Goal: Task Accomplishment & Management: Use online tool/utility

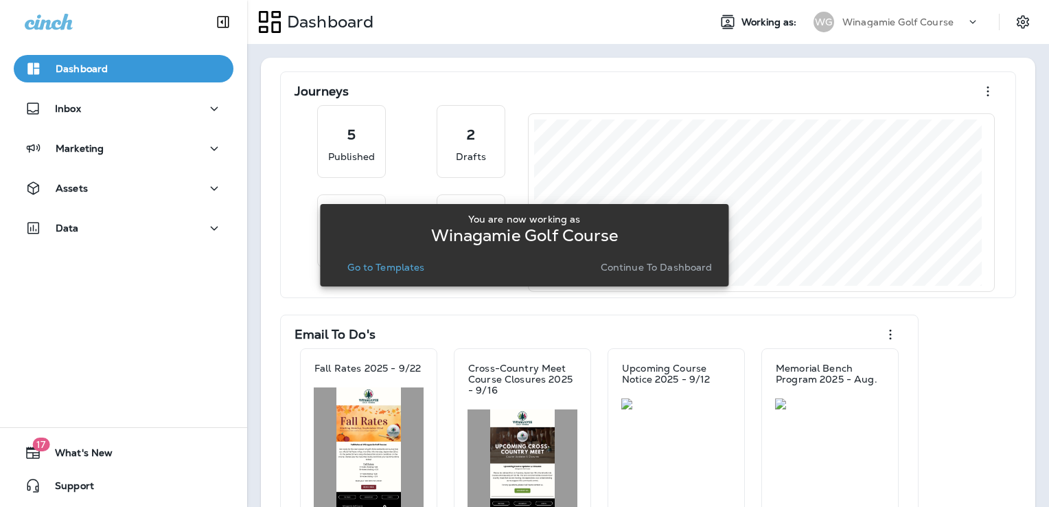
click at [380, 265] on p "Go to Templates" at bounding box center [385, 267] width 77 height 11
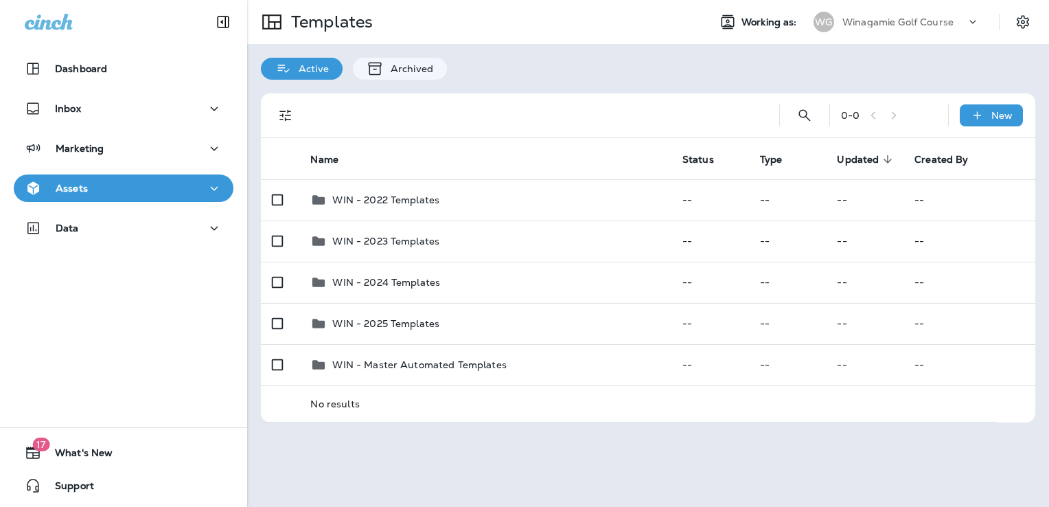
click at [912, 22] on p "Winagamie Golf Course" at bounding box center [898, 21] width 111 height 11
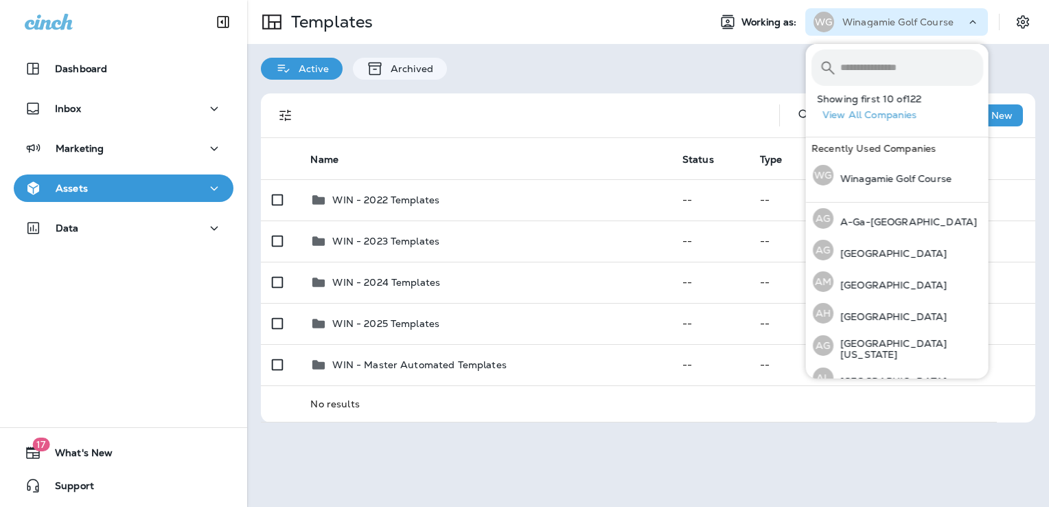
click at [879, 77] on input "text" at bounding box center [911, 67] width 143 height 36
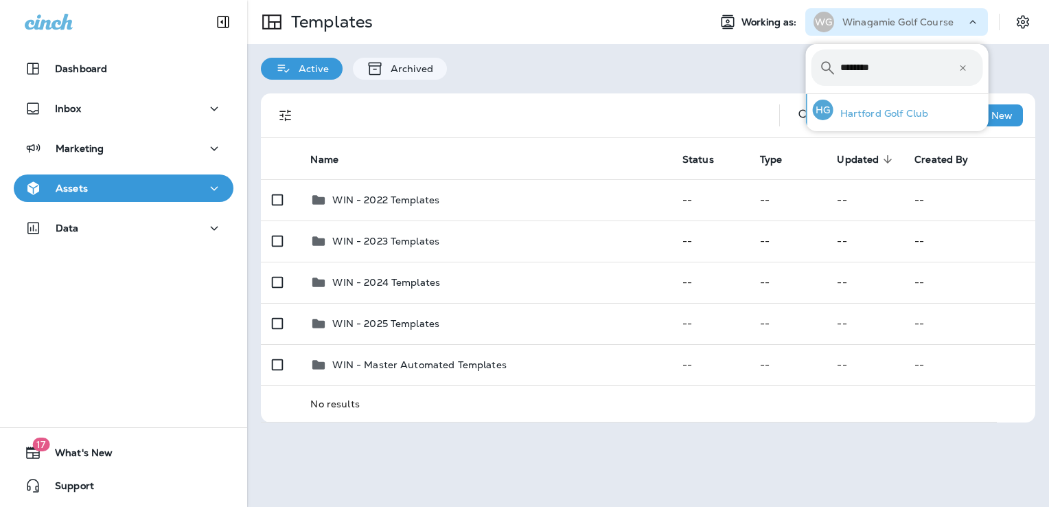
type input "********"
click at [883, 110] on p "Hartford Golf Club" at bounding box center [881, 113] width 95 height 11
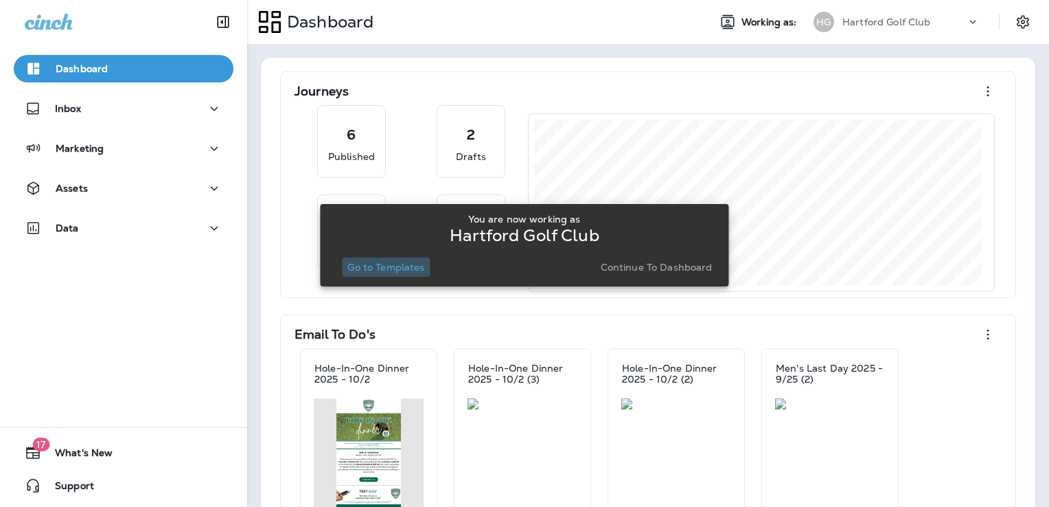
click at [399, 269] on p "Go to Templates" at bounding box center [385, 267] width 77 height 11
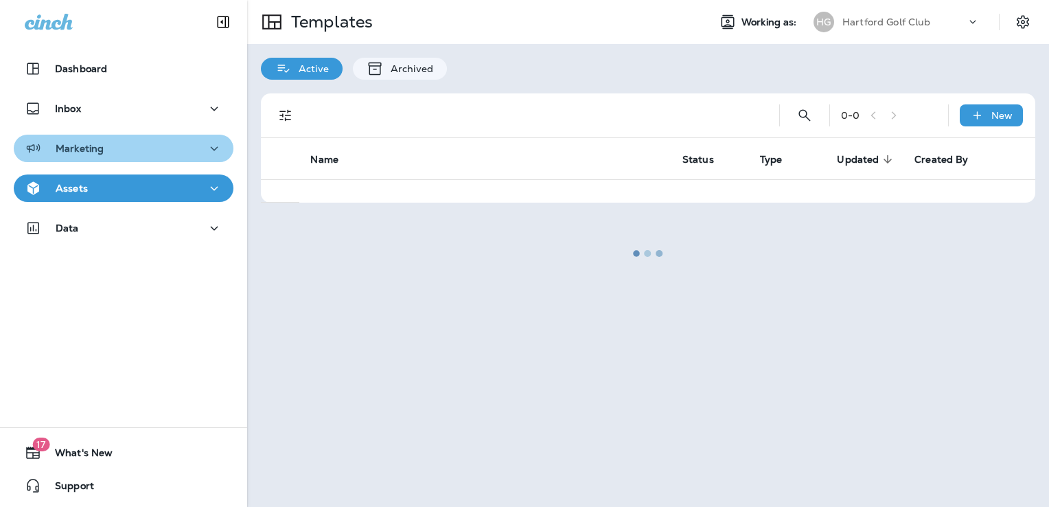
click at [135, 151] on div "Marketing" at bounding box center [124, 148] width 198 height 17
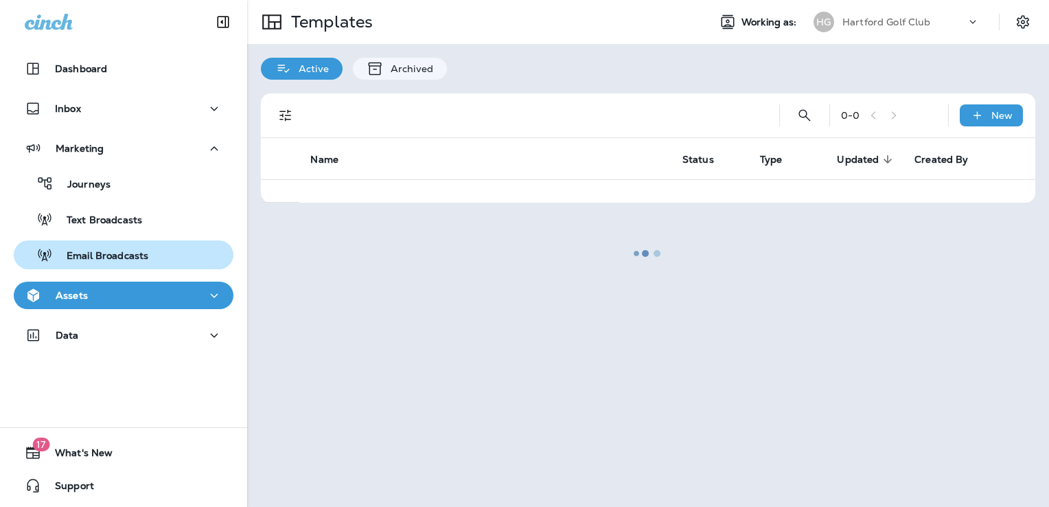
click at [137, 260] on p "Email Broadcasts" at bounding box center [100, 256] width 95 height 13
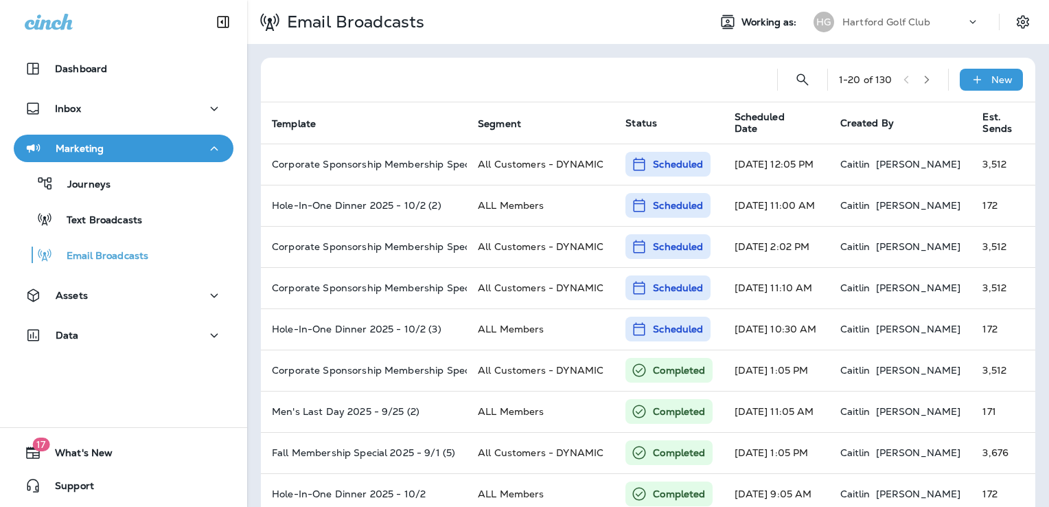
click at [873, 14] on div "Hartford Golf Club" at bounding box center [905, 22] width 124 height 21
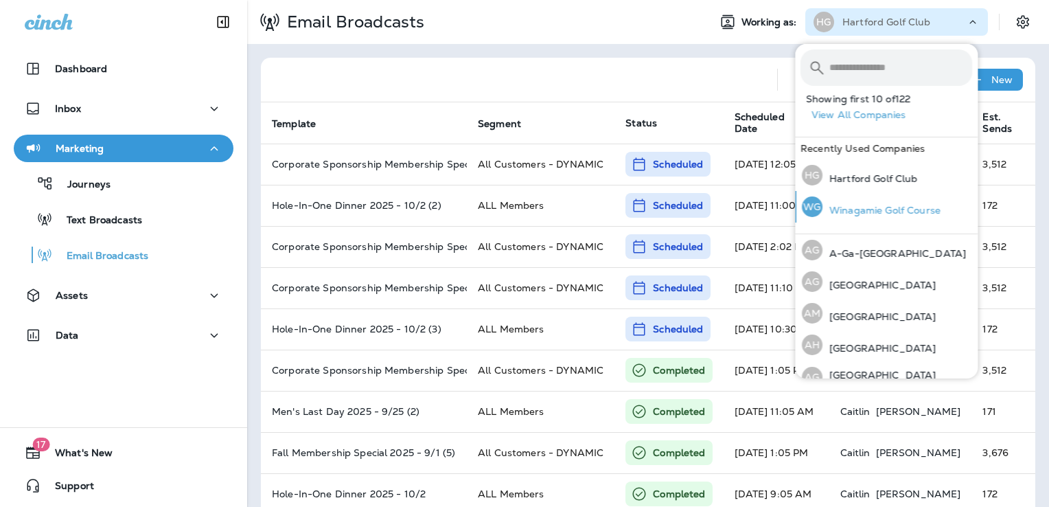
click at [874, 206] on p "Winagamie Golf Course" at bounding box center [882, 210] width 118 height 11
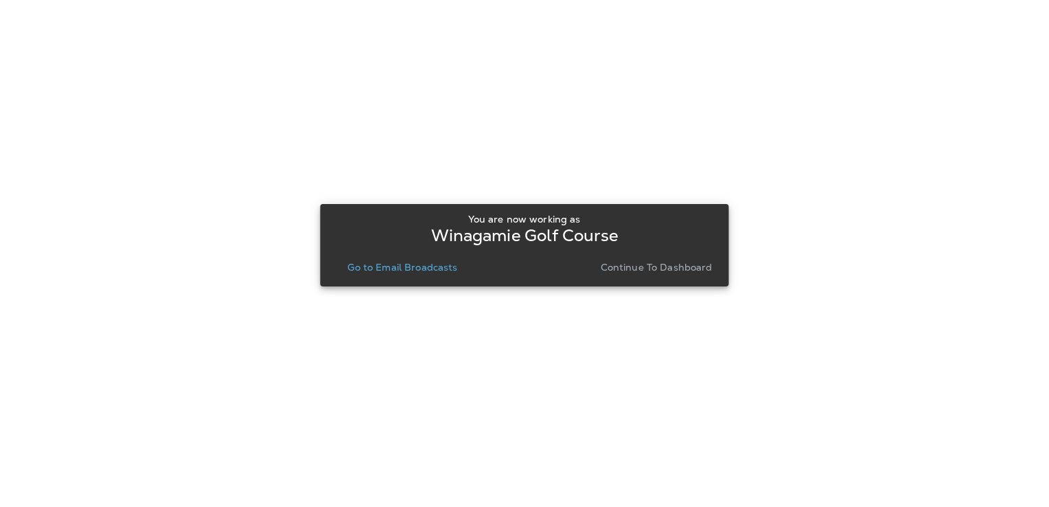
click at [409, 266] on p "Go to Email Broadcasts" at bounding box center [402, 267] width 110 height 11
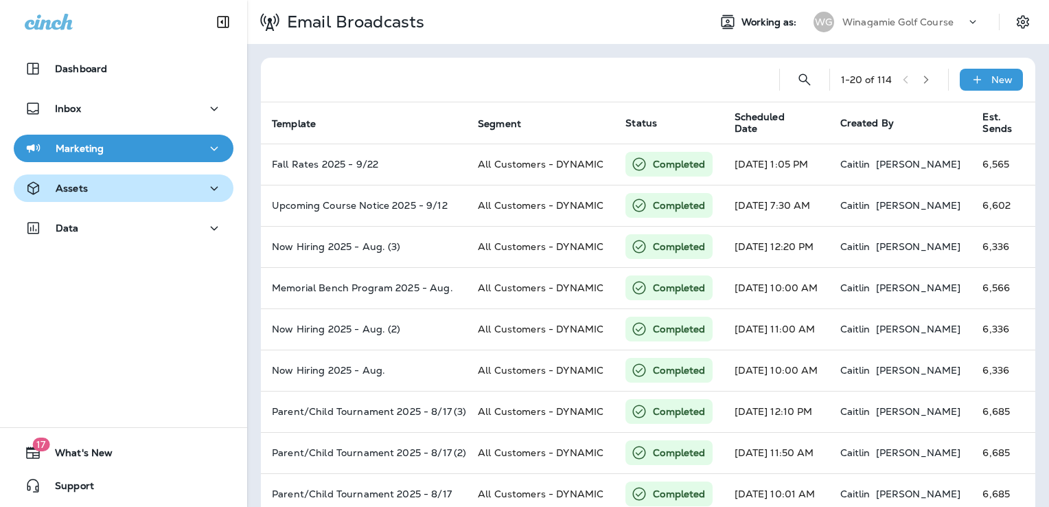
click at [125, 190] on div "Assets" at bounding box center [124, 188] width 198 height 17
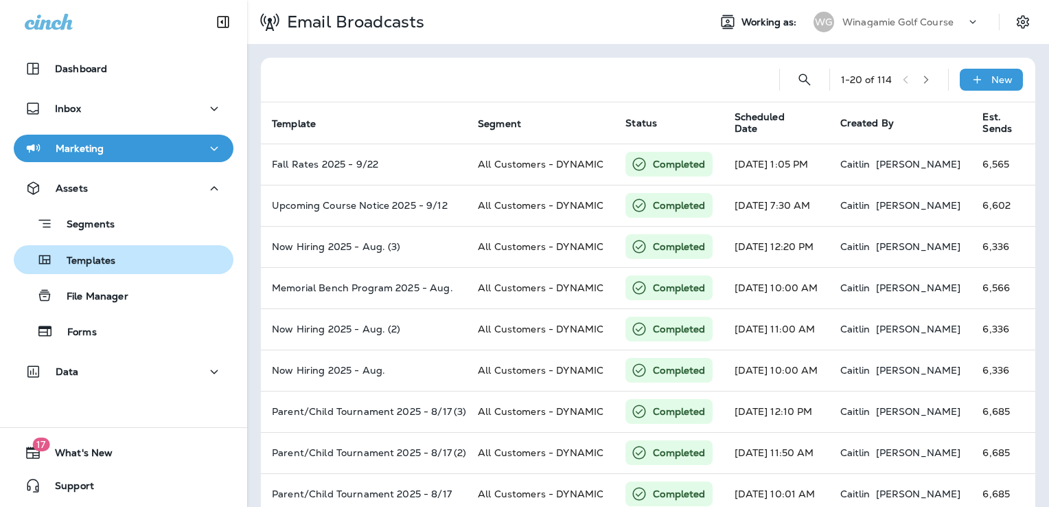
click at [117, 267] on div "Templates" at bounding box center [123, 259] width 209 height 21
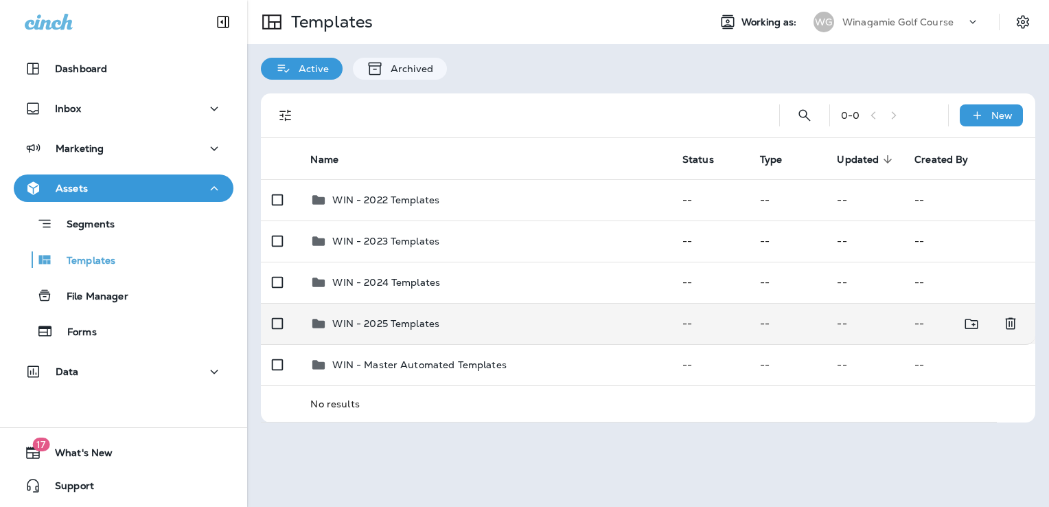
click at [433, 318] on p "WIN - 2025 Templates" at bounding box center [385, 323] width 107 height 11
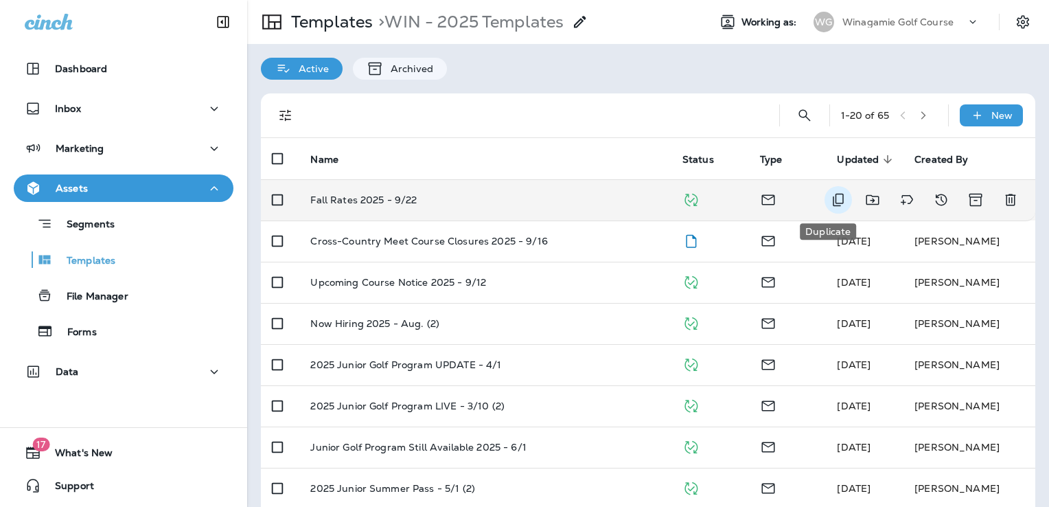
click at [831, 202] on icon "Duplicate" at bounding box center [838, 200] width 16 height 16
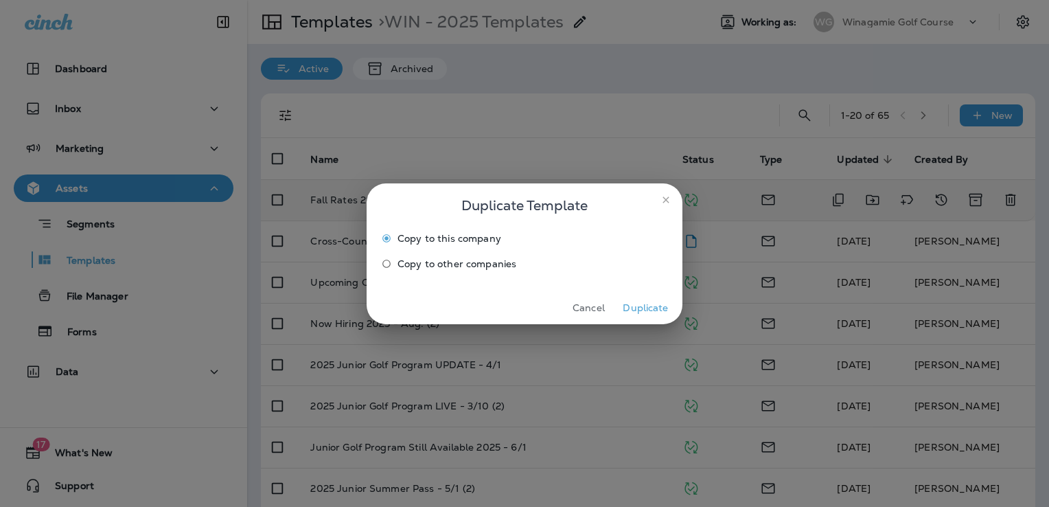
click at [648, 301] on button "Duplicate" at bounding box center [645, 307] width 51 height 21
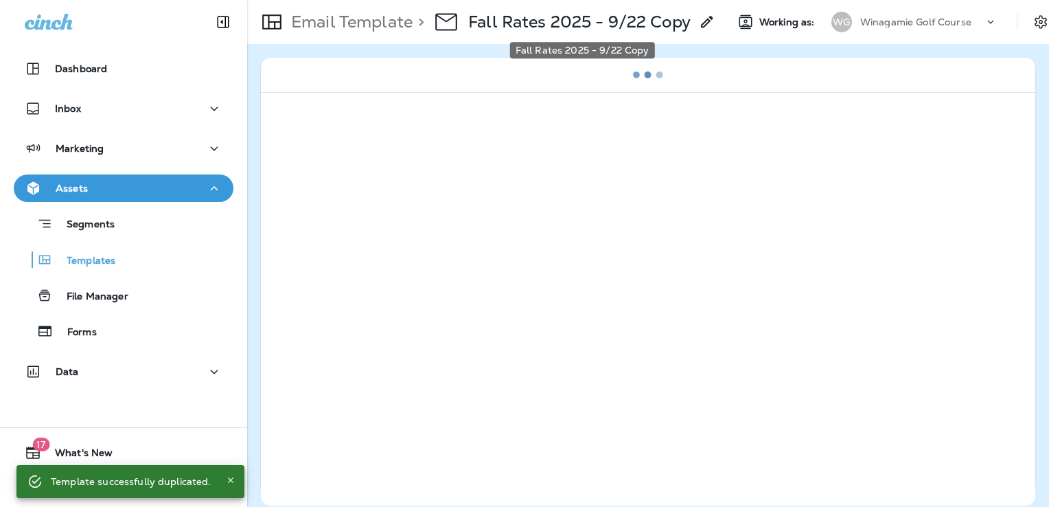
click at [637, 31] on p "Fall Rates 2025 - 9/22 Copy" at bounding box center [579, 22] width 222 height 21
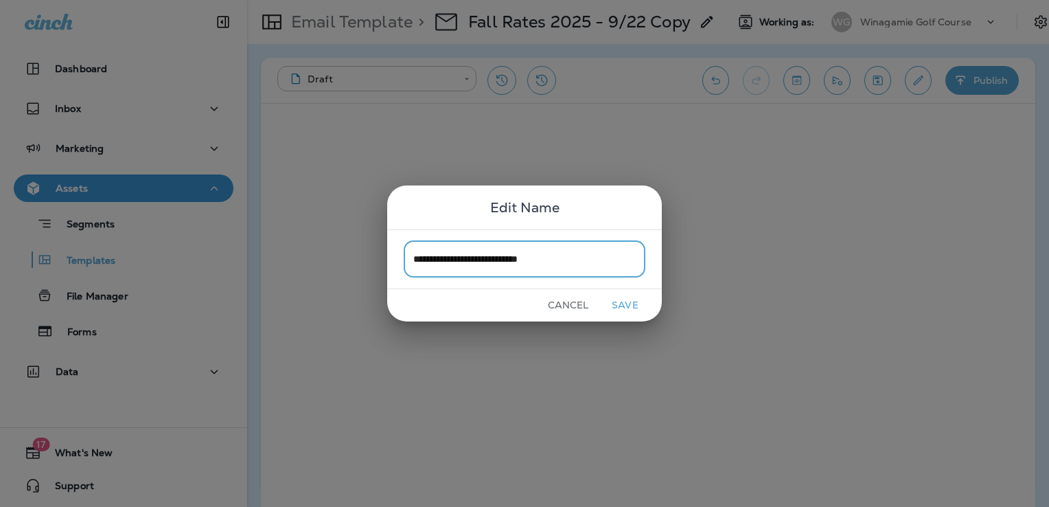
type input "**********"
click at [642, 306] on button "Save" at bounding box center [624, 305] width 51 height 21
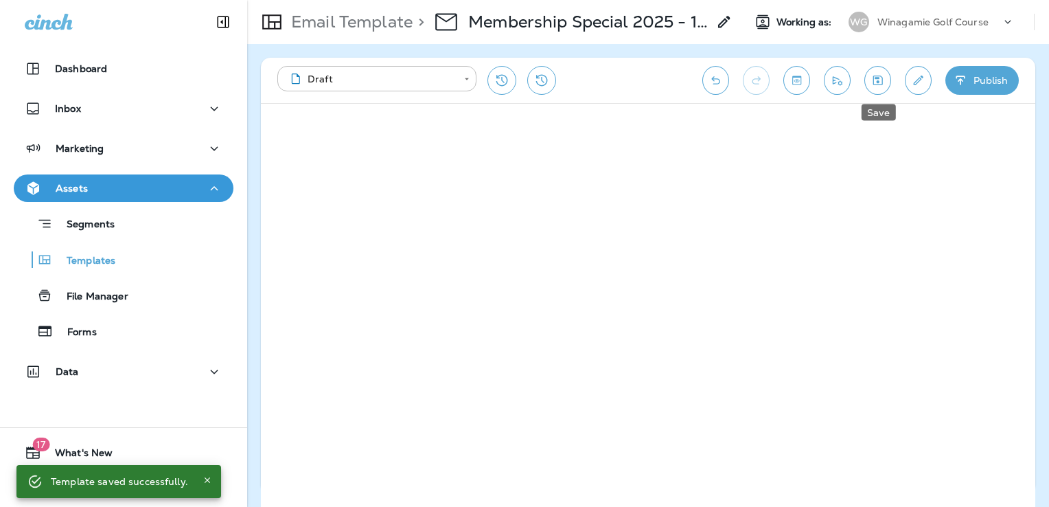
click at [884, 80] on icon "Save" at bounding box center [878, 80] width 14 height 14
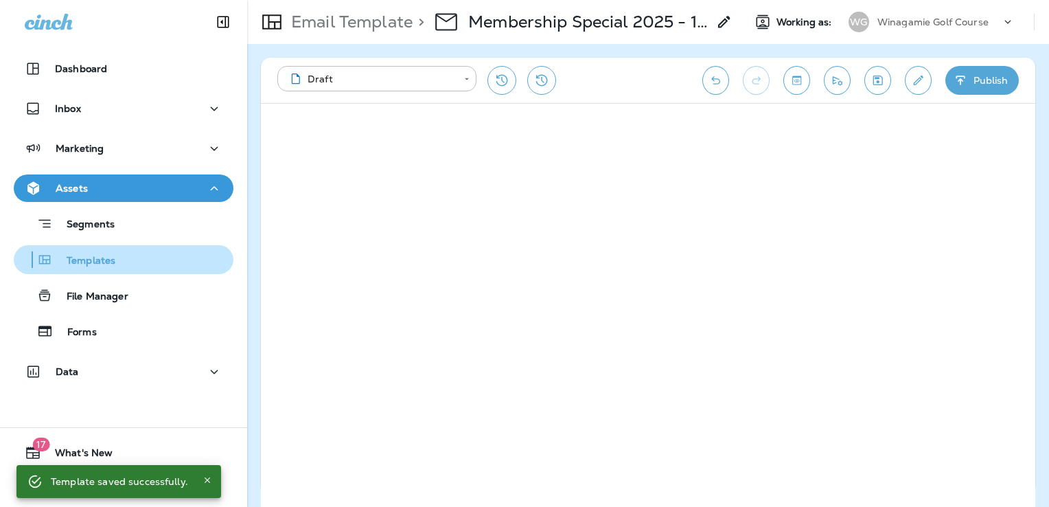
click at [124, 266] on div "Templates" at bounding box center [123, 259] width 209 height 21
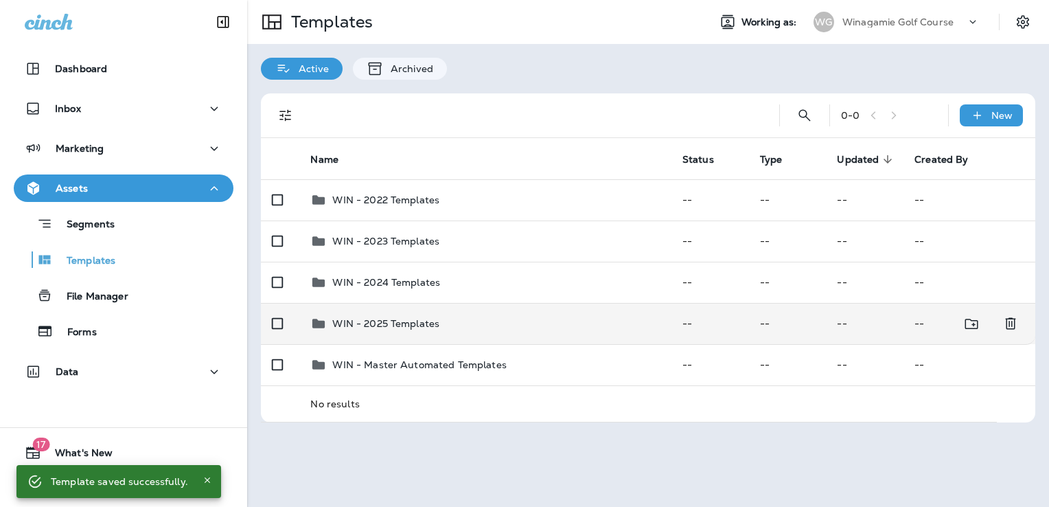
click at [506, 325] on div "WIN - 2025 Templates" at bounding box center [485, 323] width 350 height 16
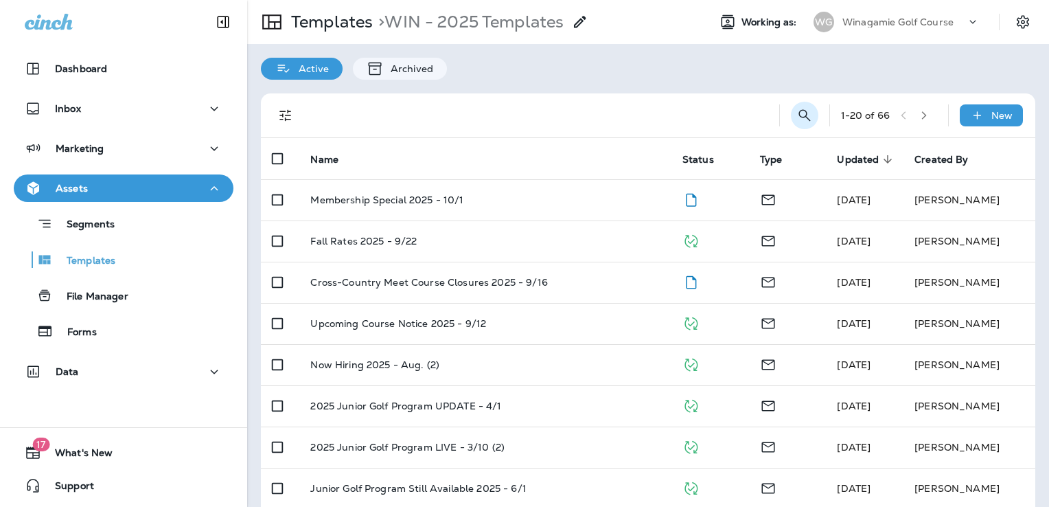
click at [799, 117] on icon "Search Templates" at bounding box center [805, 115] width 16 height 16
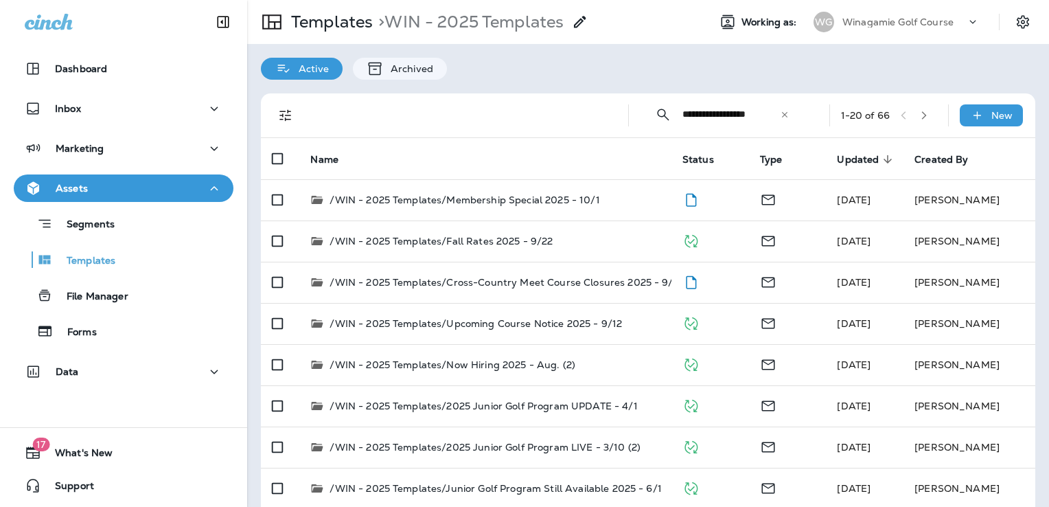
type input "**********"
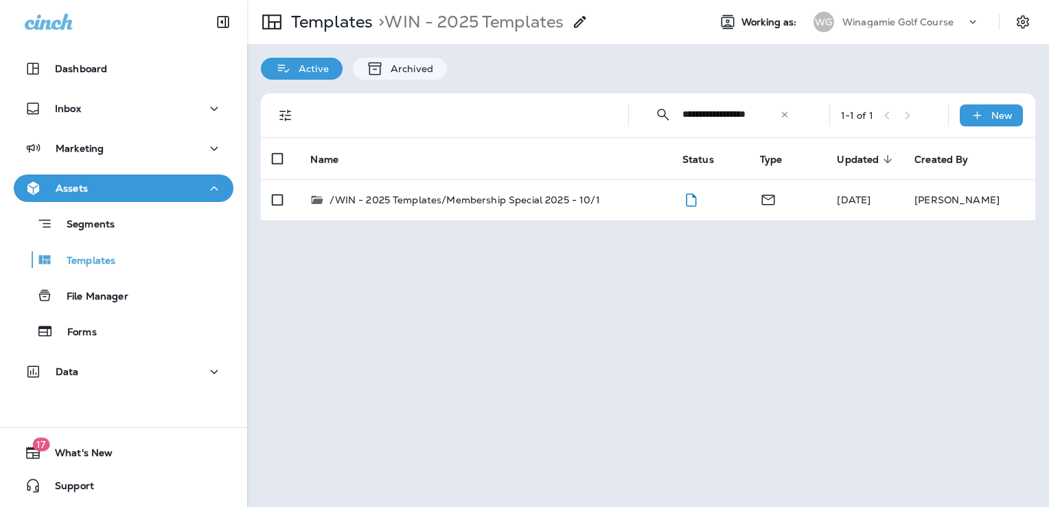
click at [787, 114] on icon at bounding box center [785, 115] width 10 height 10
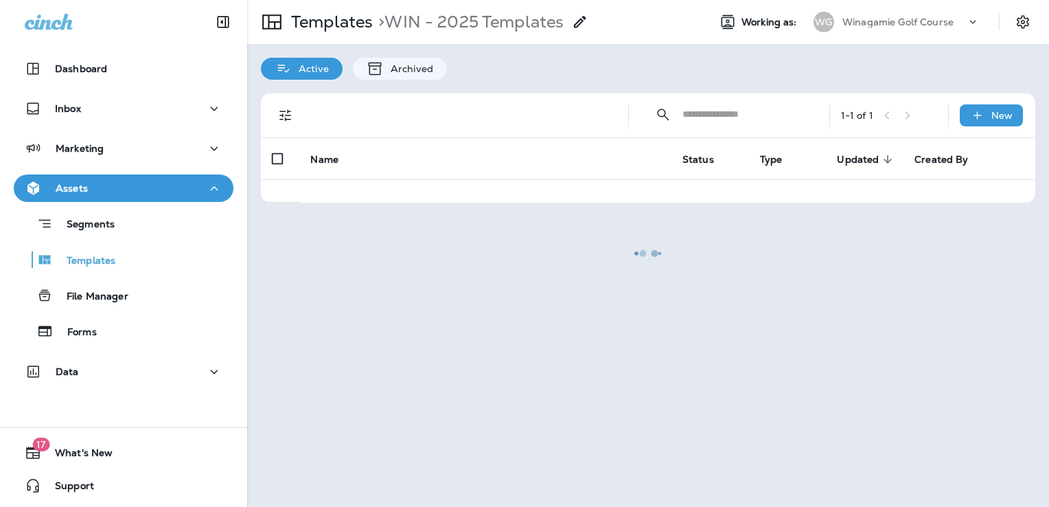
click at [750, 116] on div at bounding box center [648, 253] width 799 height 504
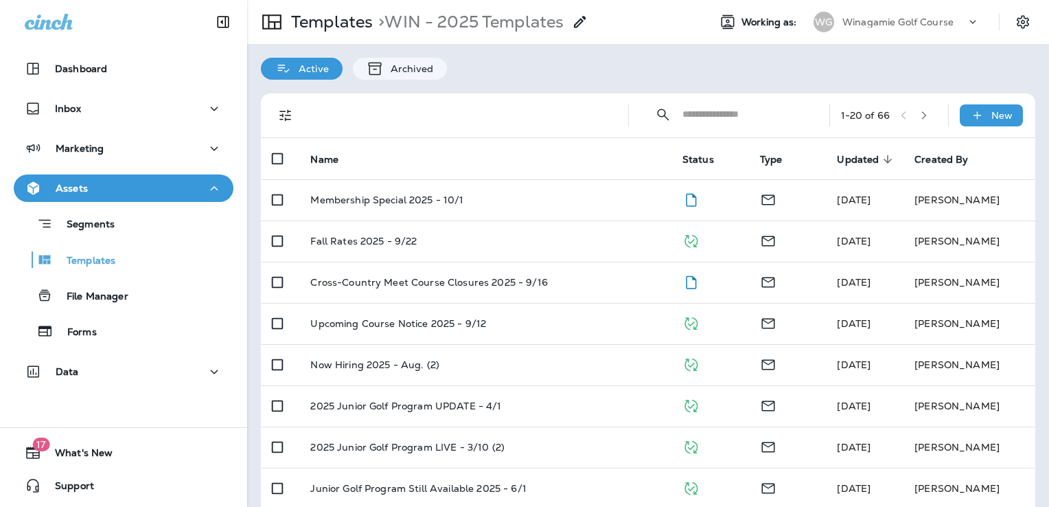
click at [689, 114] on input "text" at bounding box center [744, 114] width 122 height 36
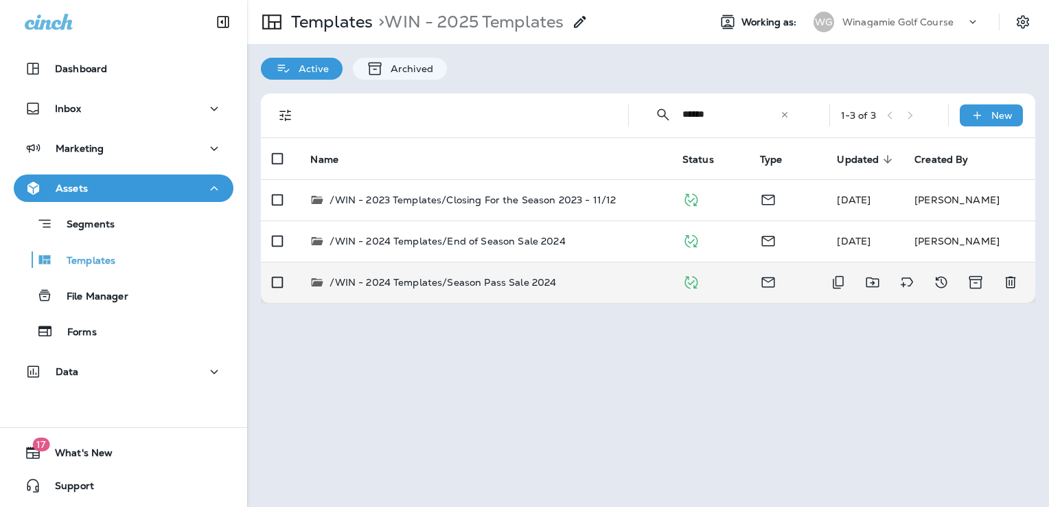
type input "******"
click at [531, 282] on p "/WIN - 2024 Templates/Season Pass Sale 2024" at bounding box center [443, 282] width 227 height 14
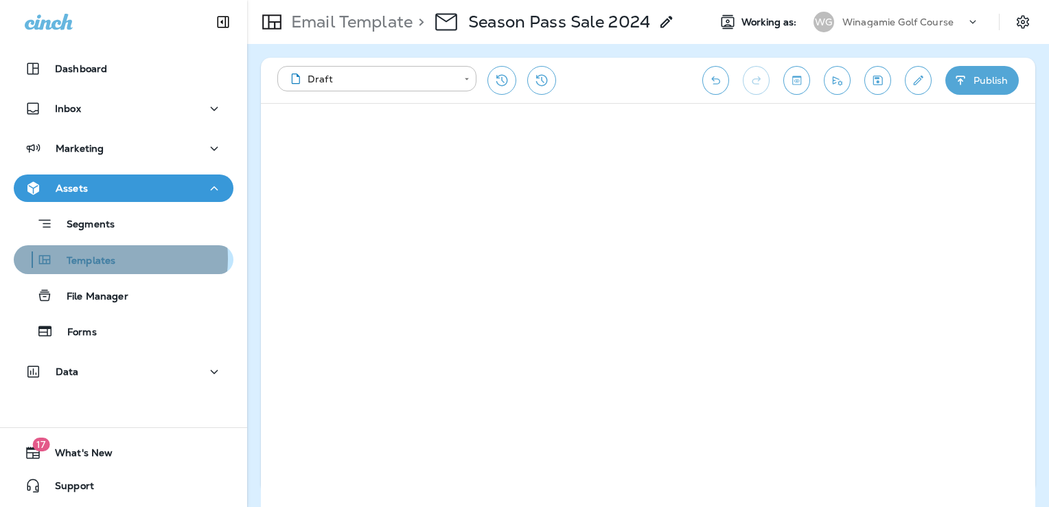
click at [89, 258] on p "Templates" at bounding box center [84, 261] width 62 height 13
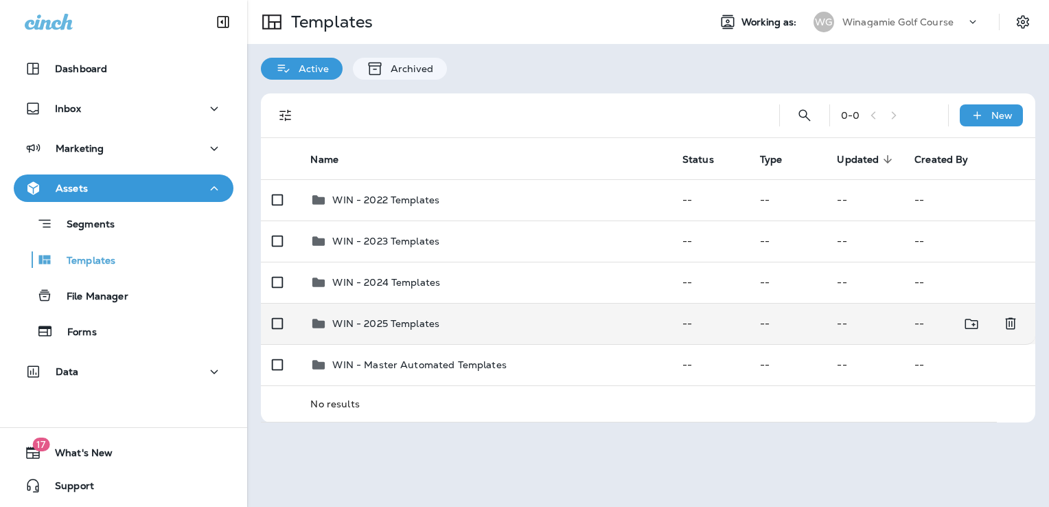
click at [457, 323] on div "WIN - 2025 Templates" at bounding box center [485, 323] width 350 height 16
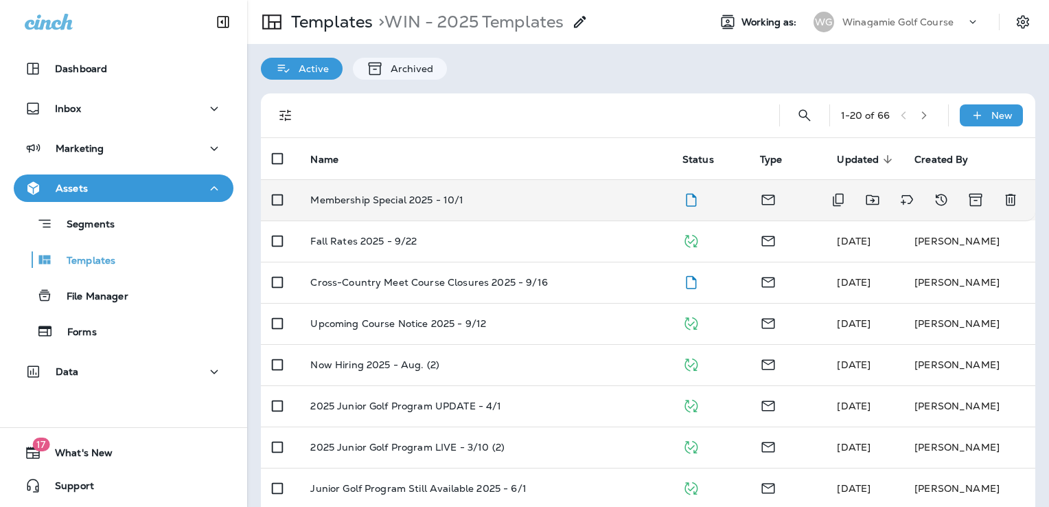
click at [556, 209] on td "Membership Special 2025 - 10/1" at bounding box center [484, 199] width 371 height 41
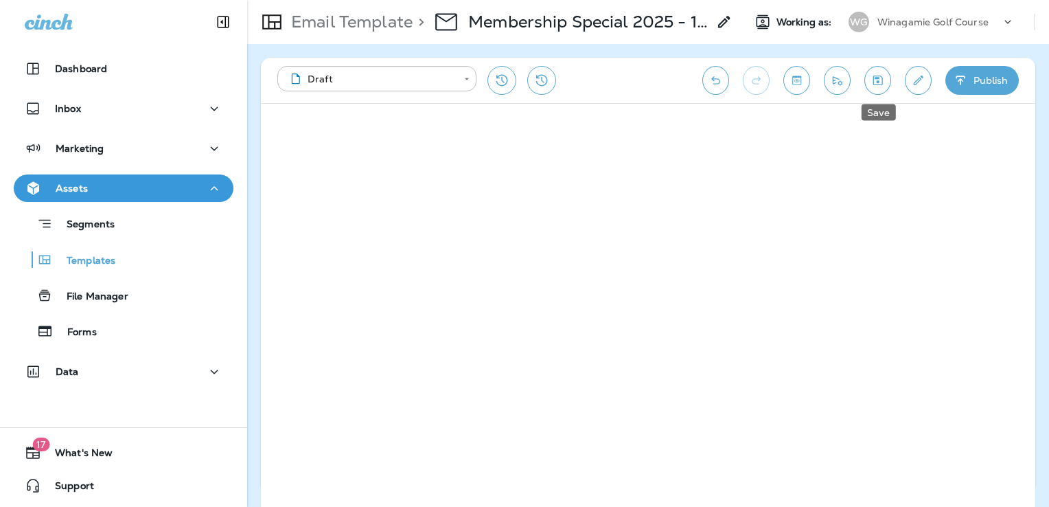
click at [874, 81] on icon "Save" at bounding box center [878, 80] width 14 height 14
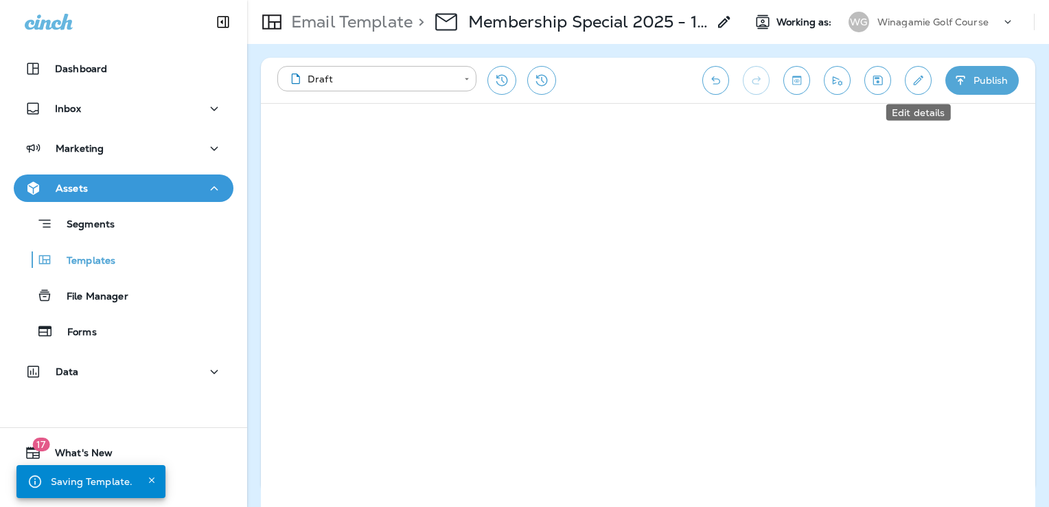
click at [926, 77] on button "Edit details" at bounding box center [918, 80] width 27 height 29
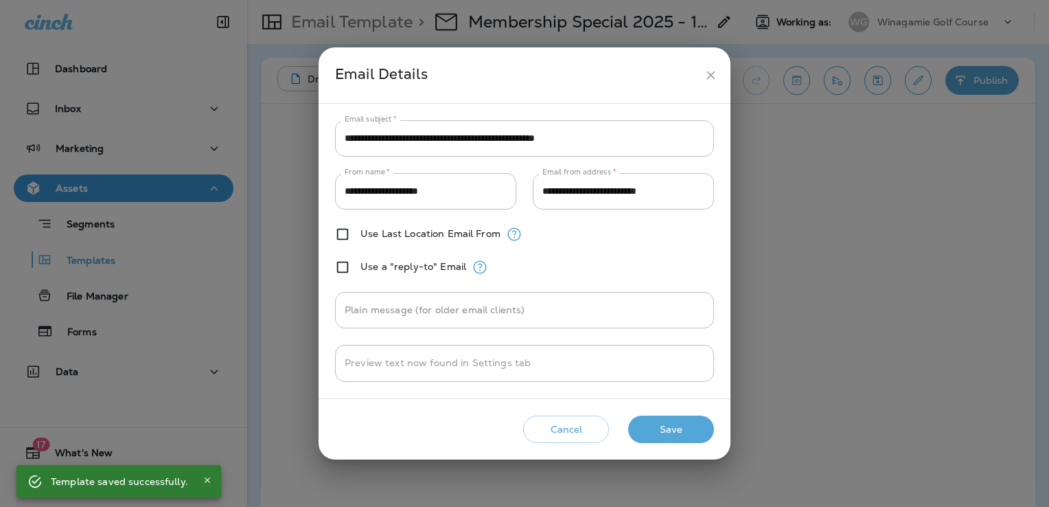
click at [716, 76] on icon "close" at bounding box center [711, 75] width 14 height 14
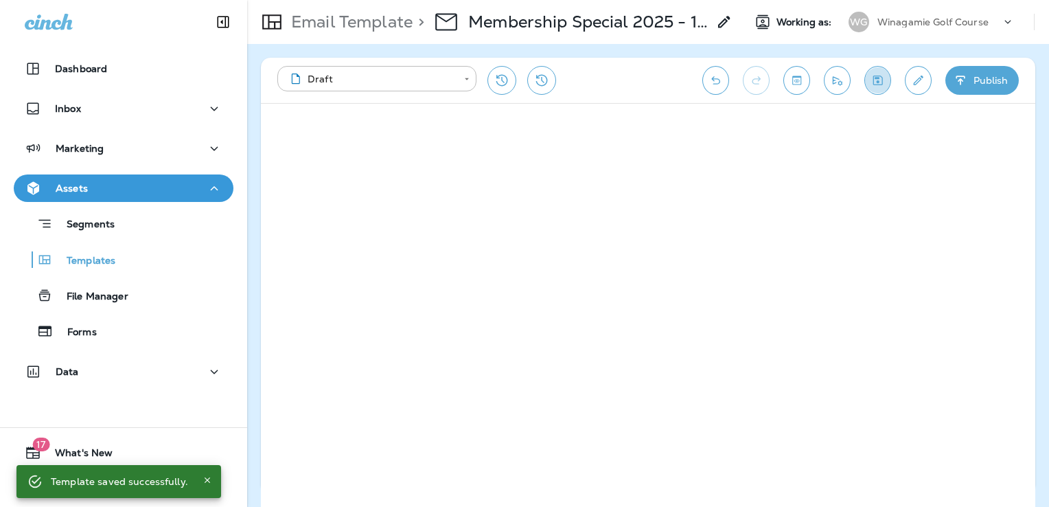
click at [881, 84] on icon "Save" at bounding box center [878, 80] width 14 height 14
click at [888, 76] on button "Save" at bounding box center [878, 80] width 27 height 29
click at [917, 78] on icon "Edit details" at bounding box center [918, 80] width 14 height 14
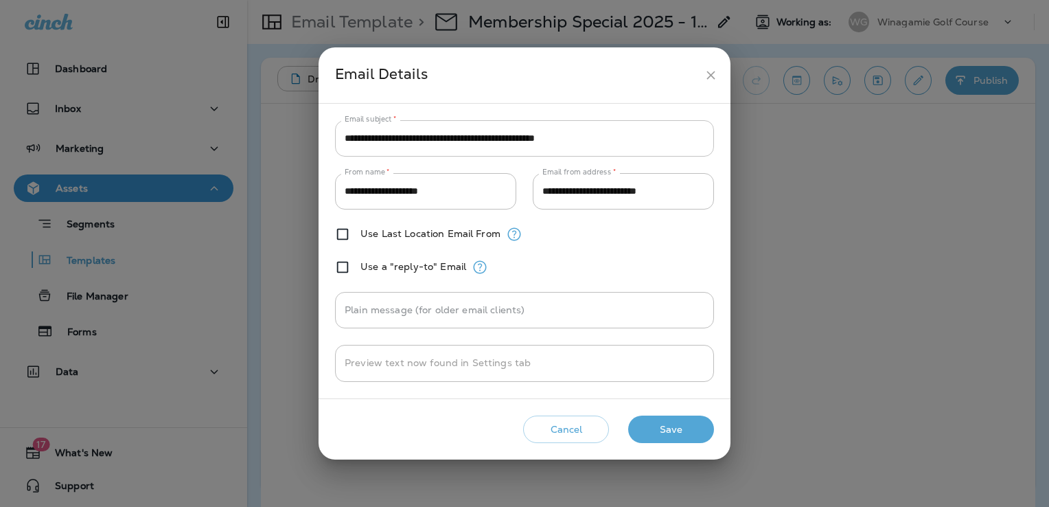
click at [611, 137] on input "**********" at bounding box center [524, 138] width 379 height 36
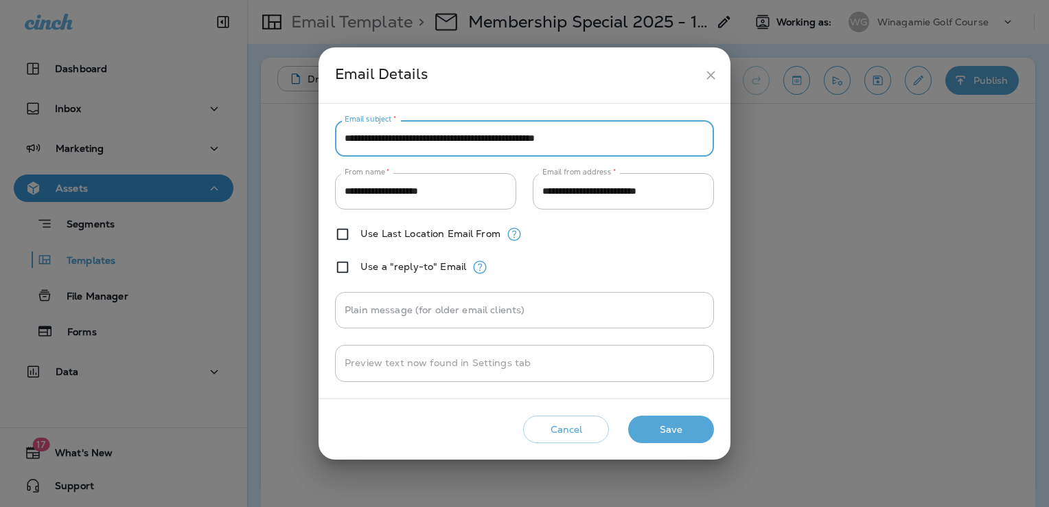
click at [611, 137] on input "**********" at bounding box center [524, 138] width 379 height 36
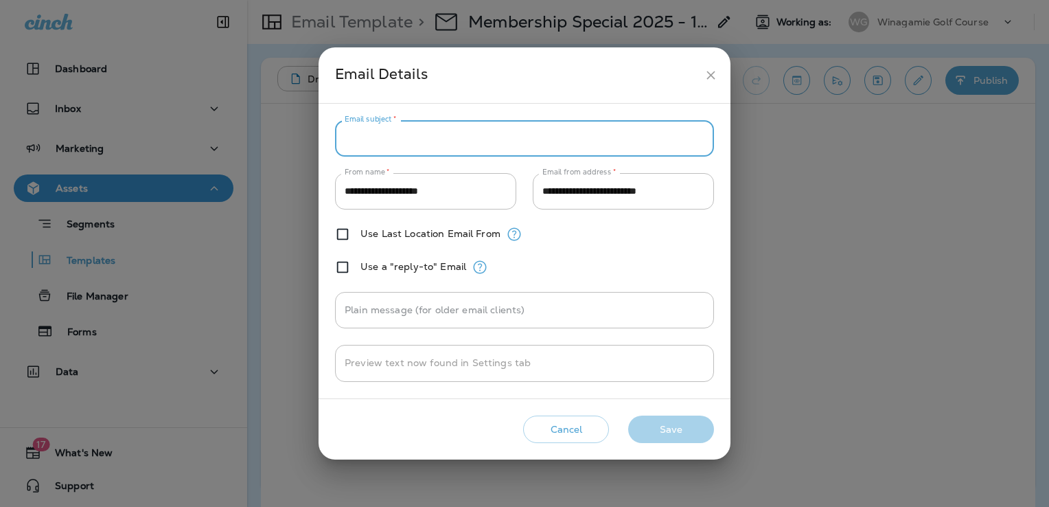
paste input "**********"
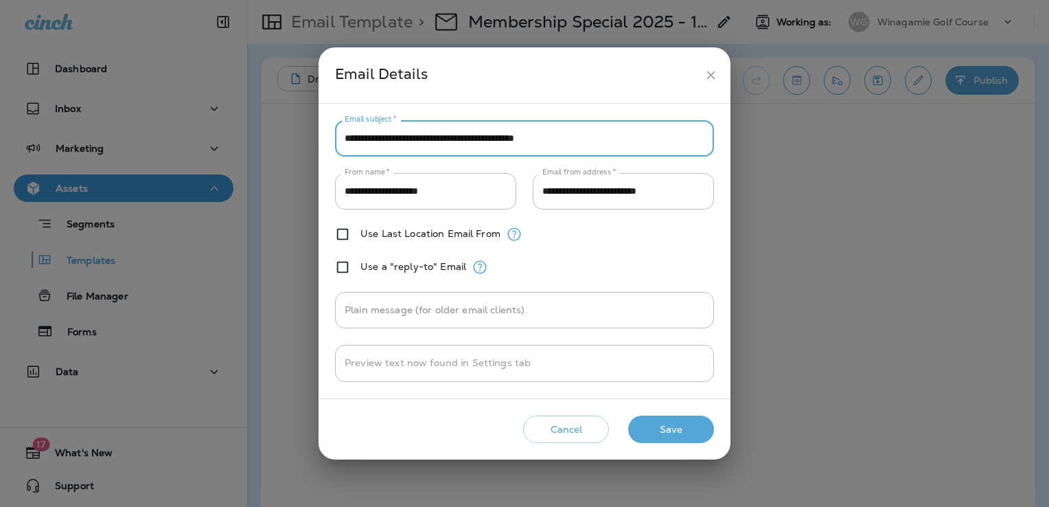
type input "**********"
click at [673, 435] on button "Save" at bounding box center [671, 429] width 86 height 28
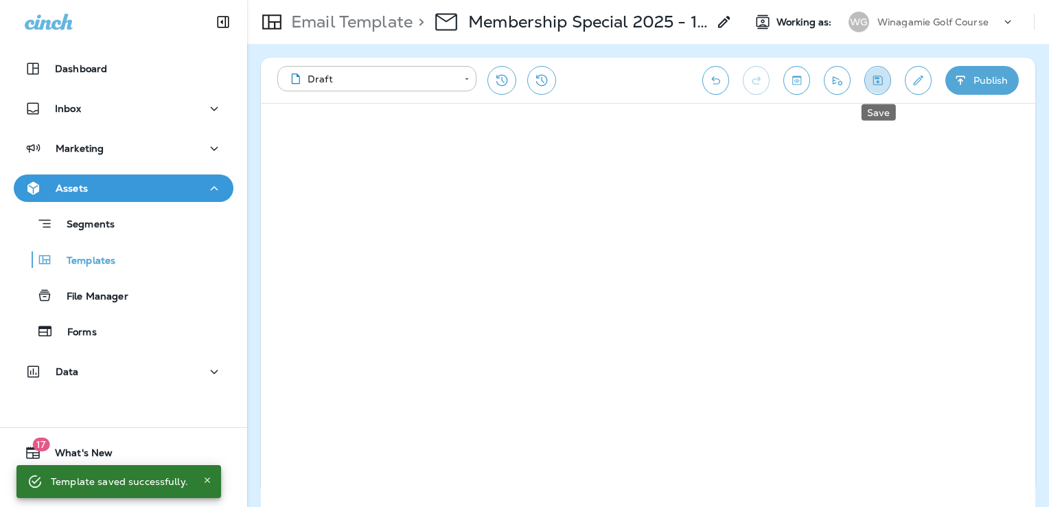
click at [878, 84] on icon "Save" at bounding box center [878, 81] width 10 height 10
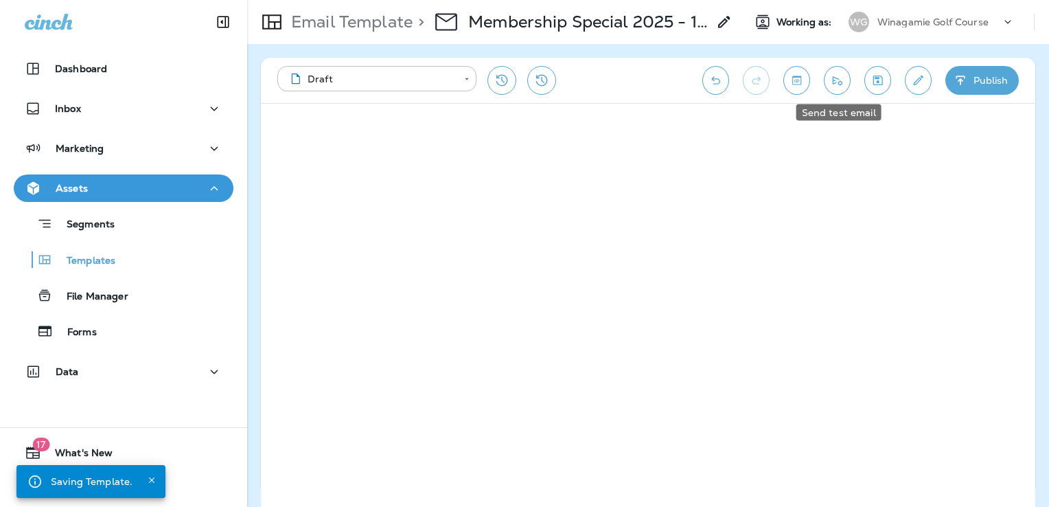
click at [836, 81] on icon "Send test email" at bounding box center [837, 80] width 14 height 14
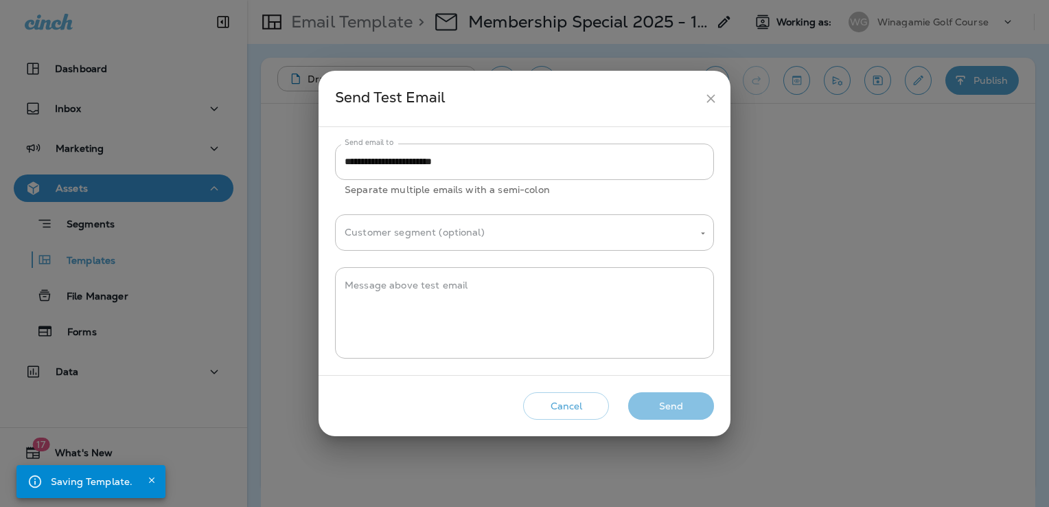
click at [692, 407] on button "Send" at bounding box center [671, 406] width 86 height 28
